Goal: Information Seeking & Learning: Find specific fact

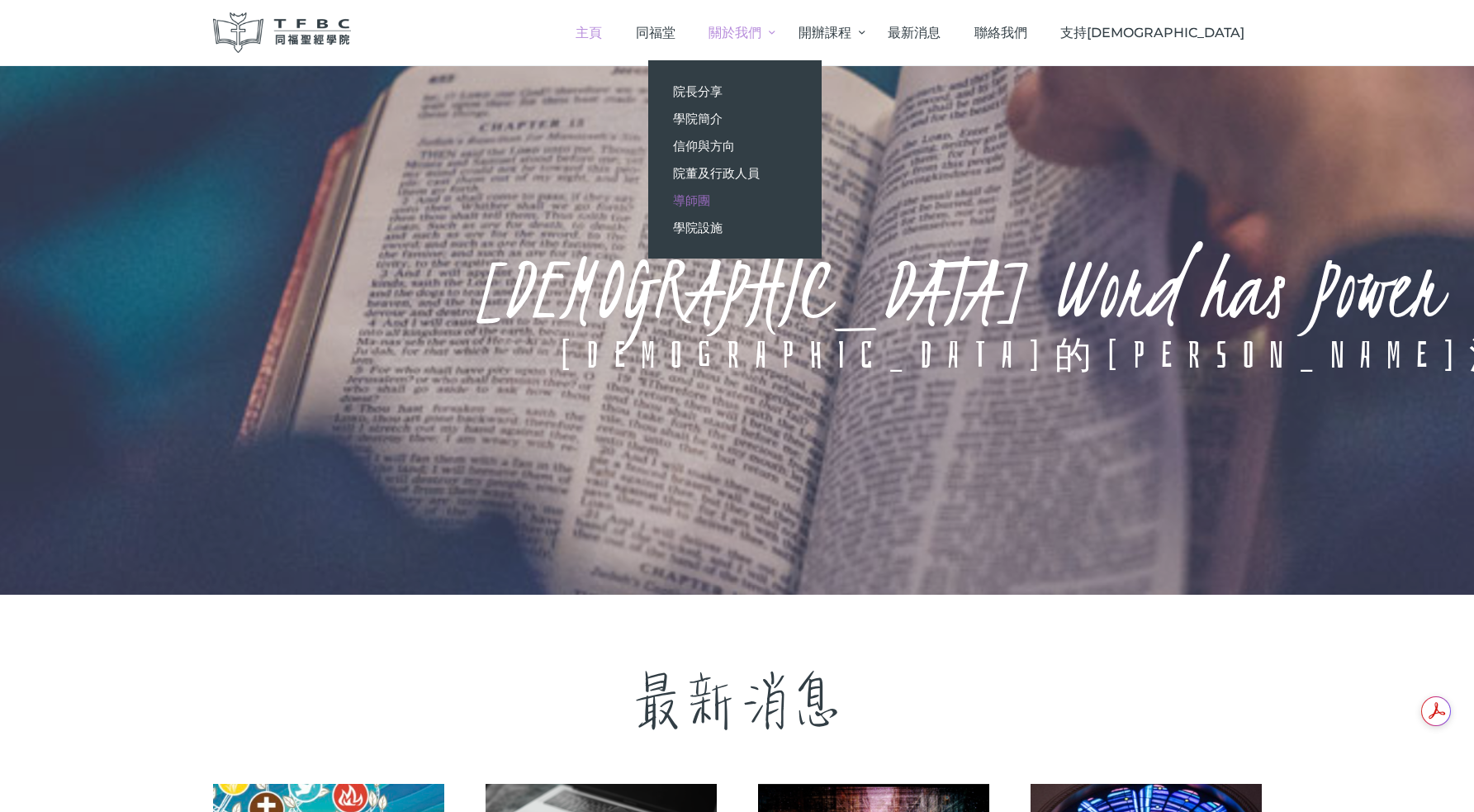
click at [710, 197] on span "導師團" at bounding box center [692, 200] width 37 height 16
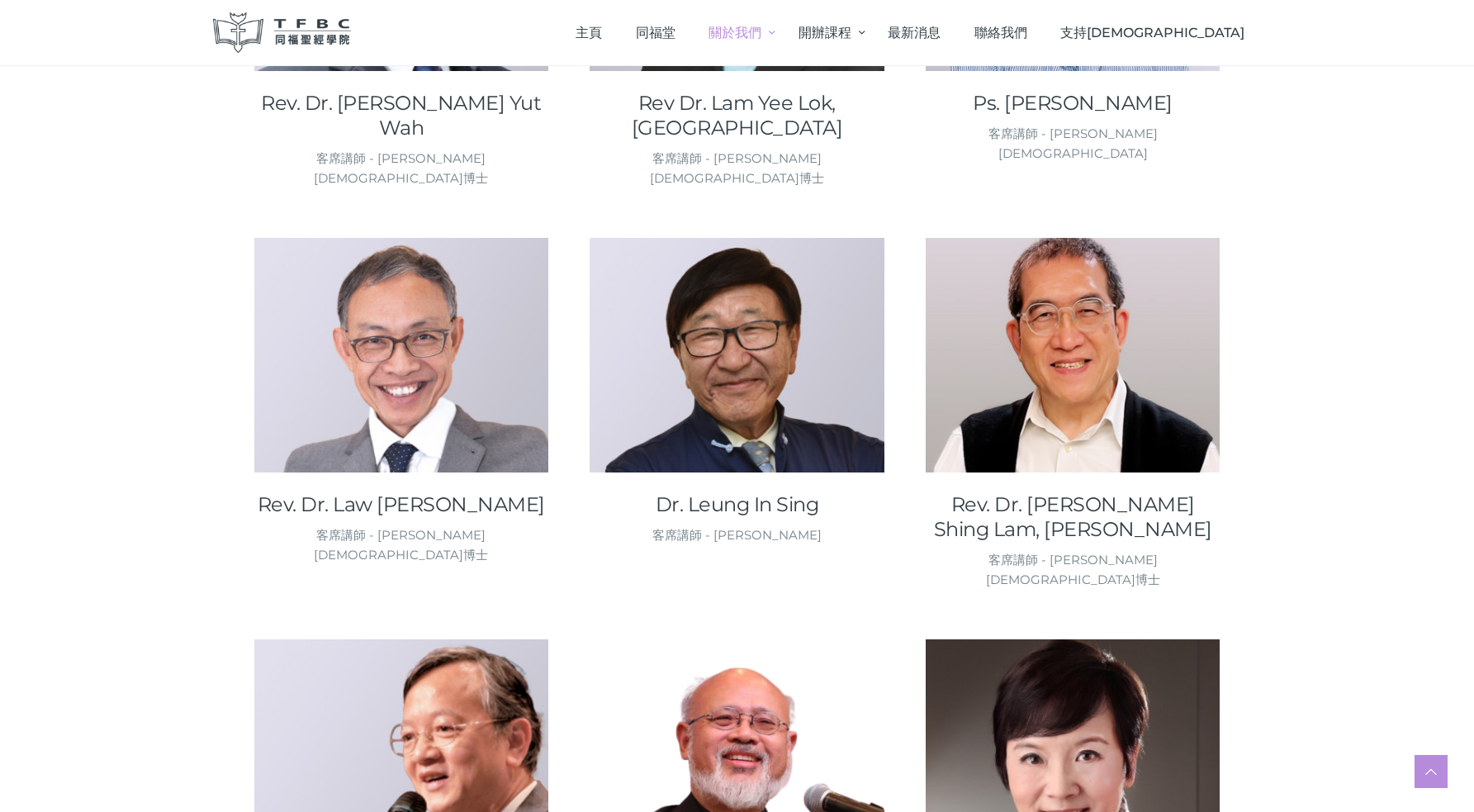
scroll to position [1411, 0]
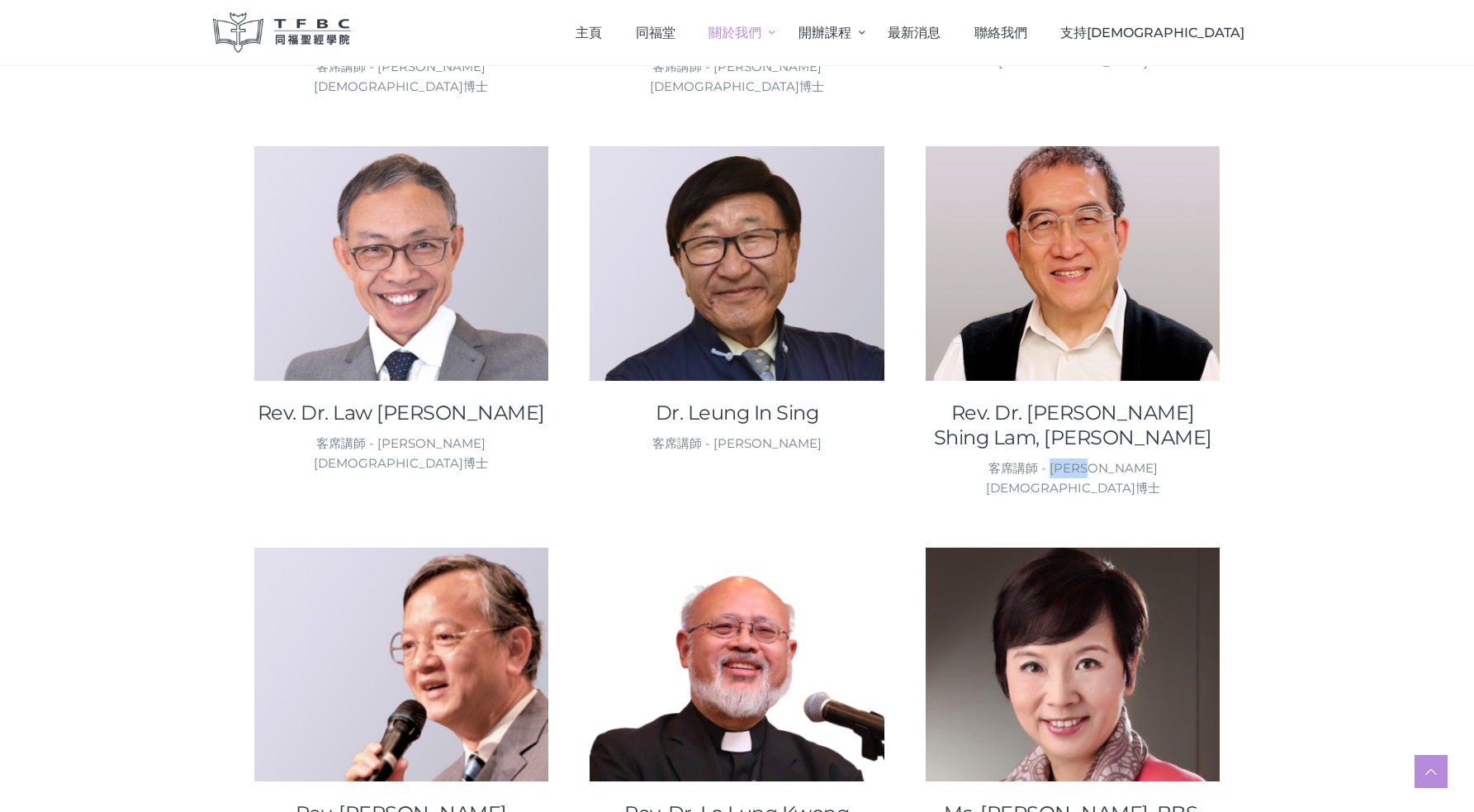
drag, startPoint x: 1060, startPoint y: 308, endPoint x: 1118, endPoint y: 309, distance: 58.0
click at [1118, 458] on div "客席講師 - [PERSON_NAME][DEMOGRAPHIC_DATA]博士" at bounding box center [1073, 478] width 295 height 40
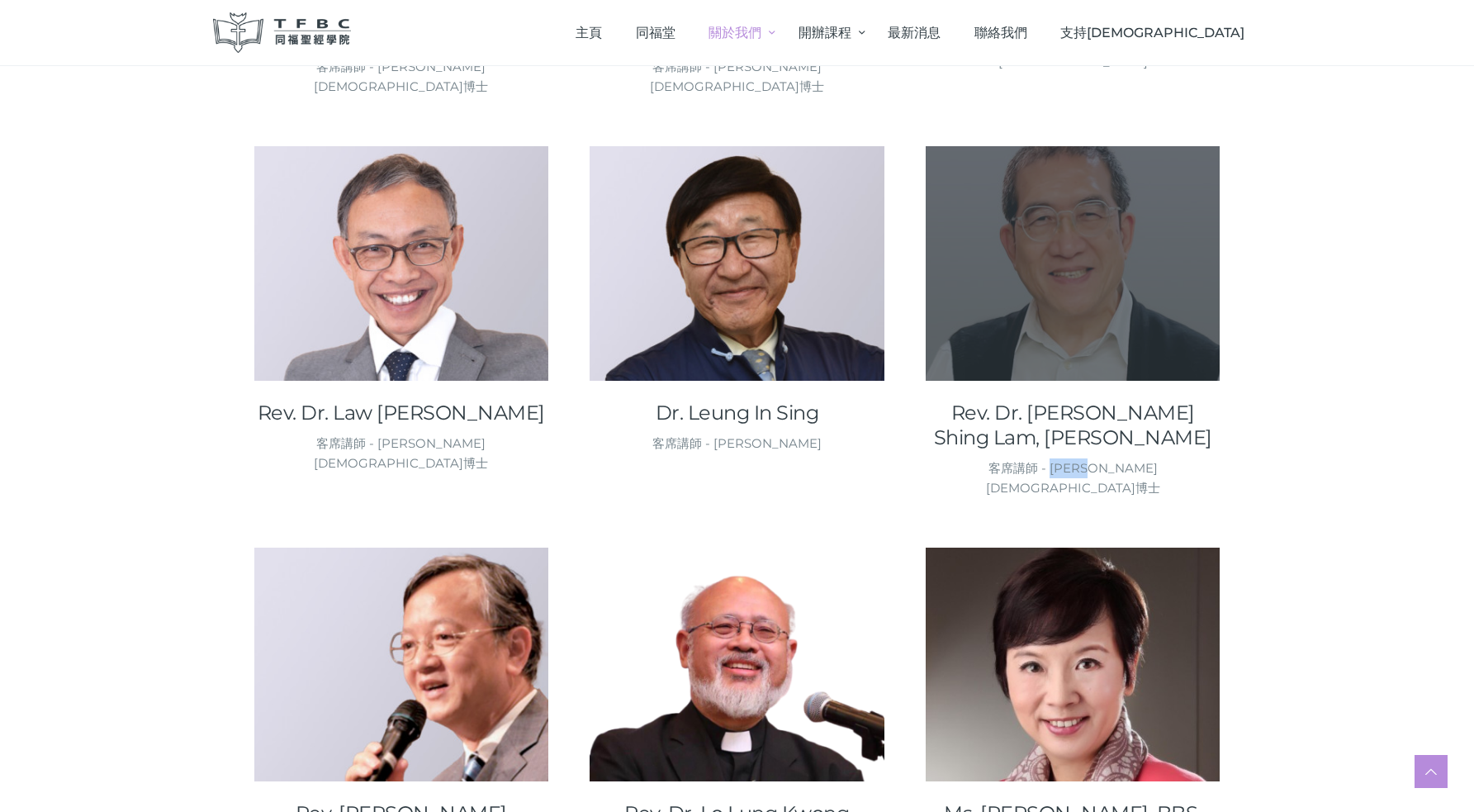
copy div "[PERSON_NAME][DEMOGRAPHIC_DATA]"
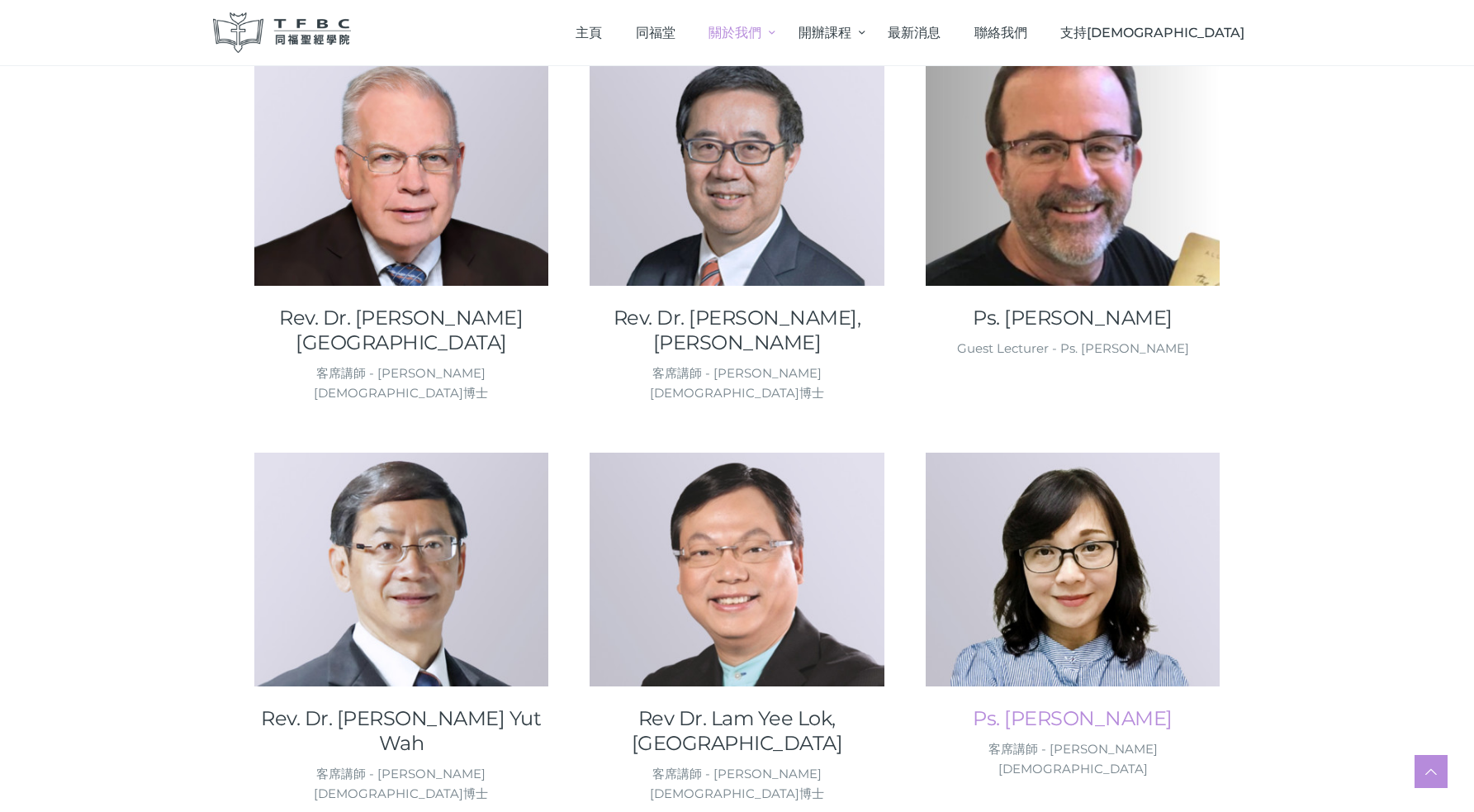
scroll to position [0, 0]
